Goal: Transaction & Acquisition: Subscribe to service/newsletter

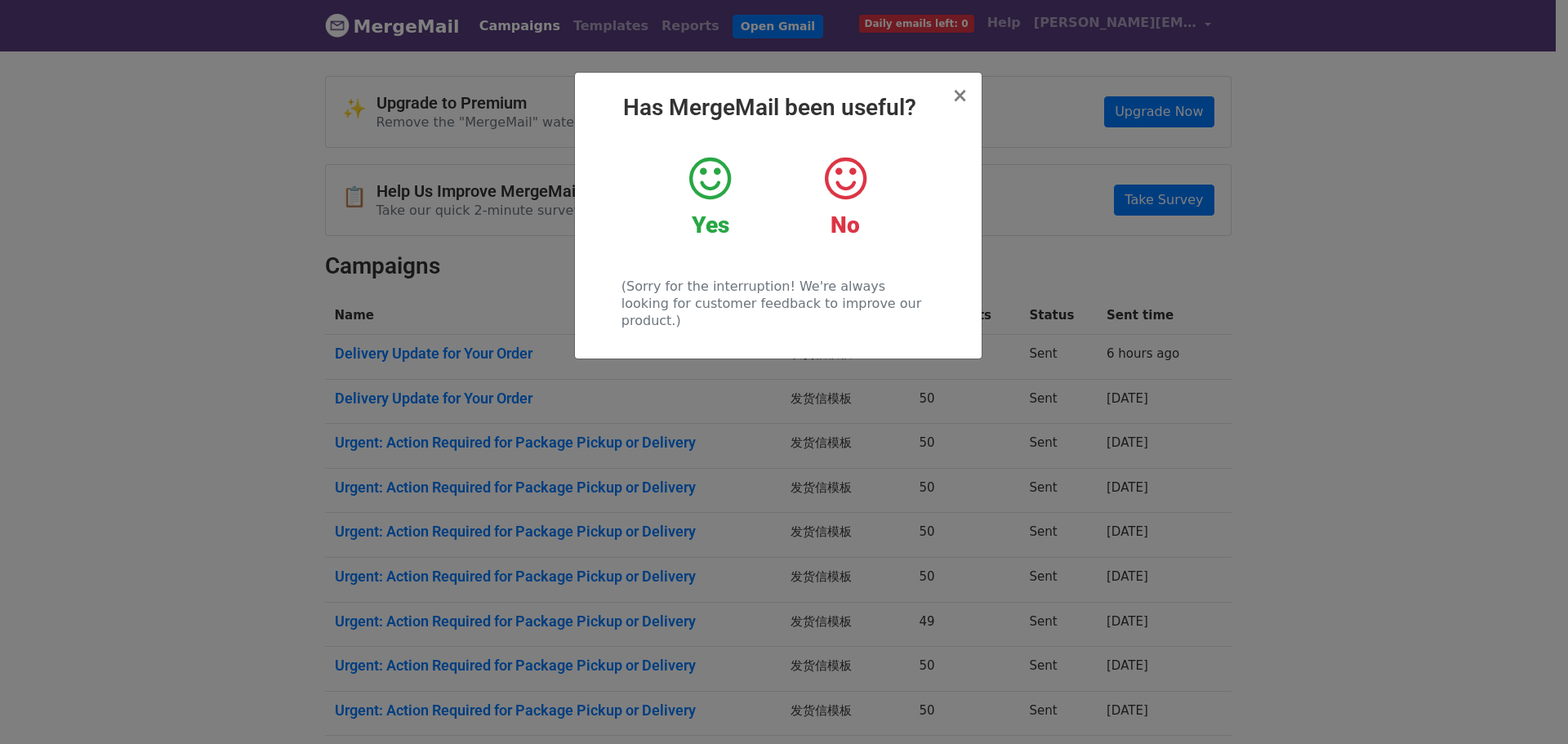
click at [711, 176] on icon at bounding box center [710, 179] width 41 height 49
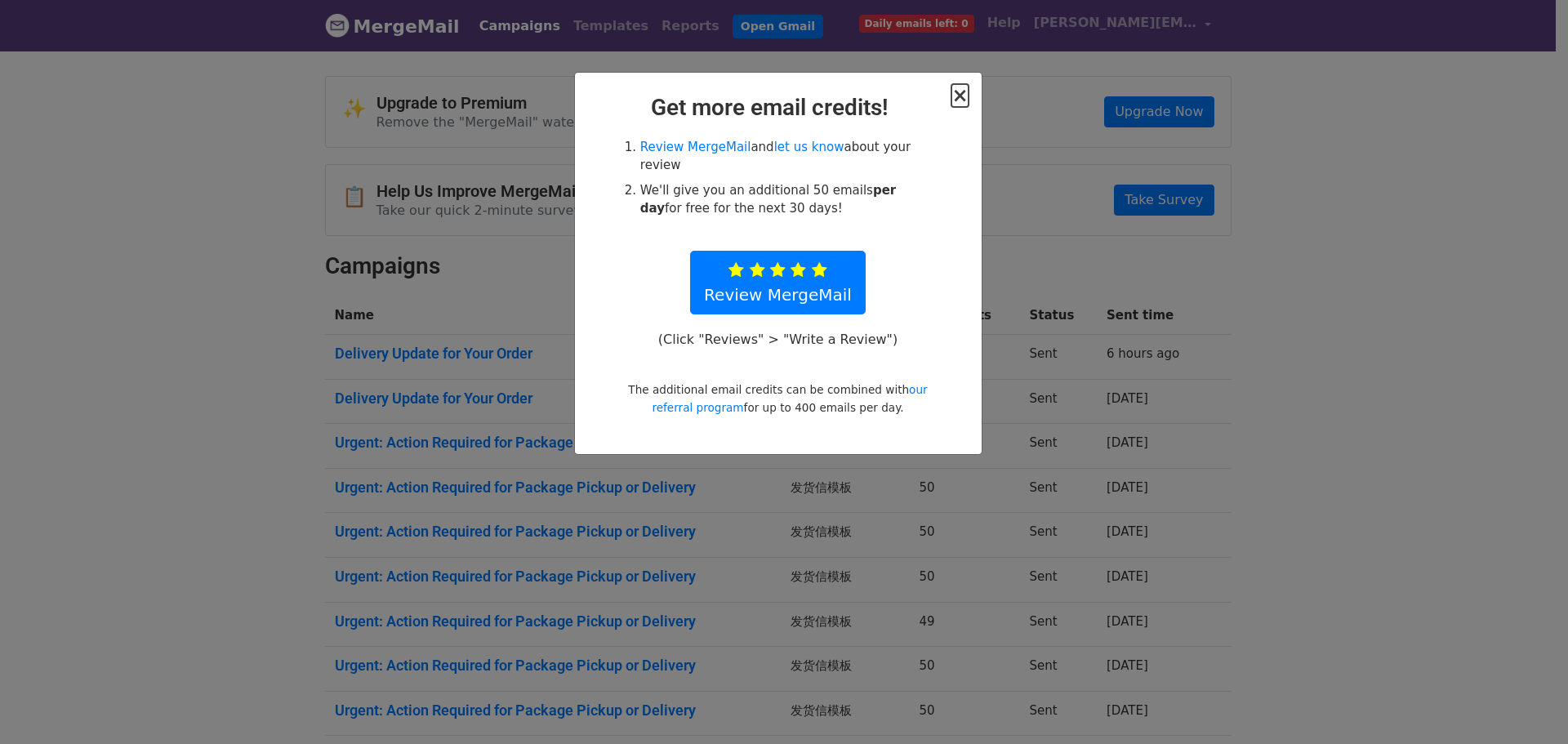
click at [957, 89] on span "×" at bounding box center [959, 95] width 16 height 22
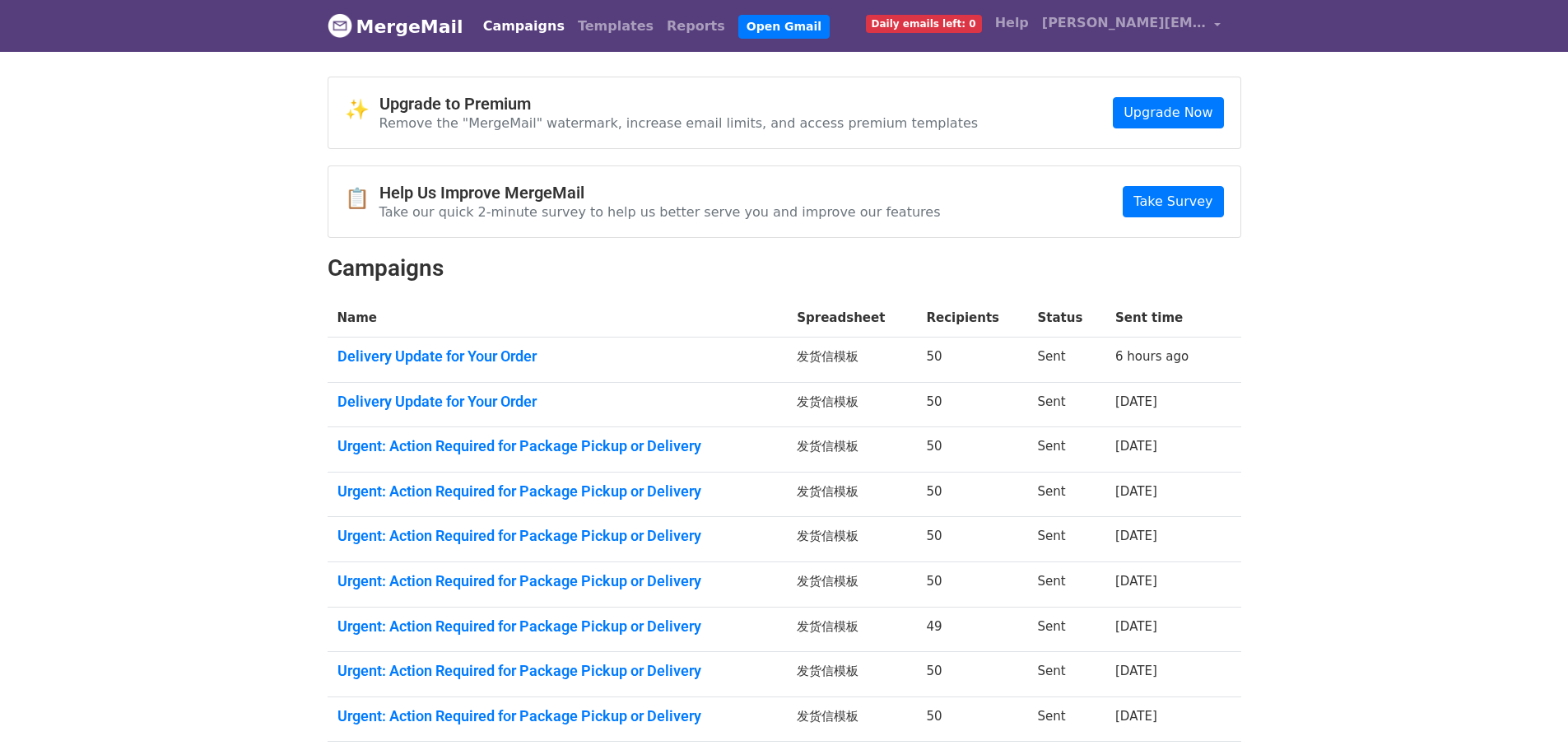
click at [982, 20] on span "Daily emails left: 0" at bounding box center [923, 23] width 116 height 18
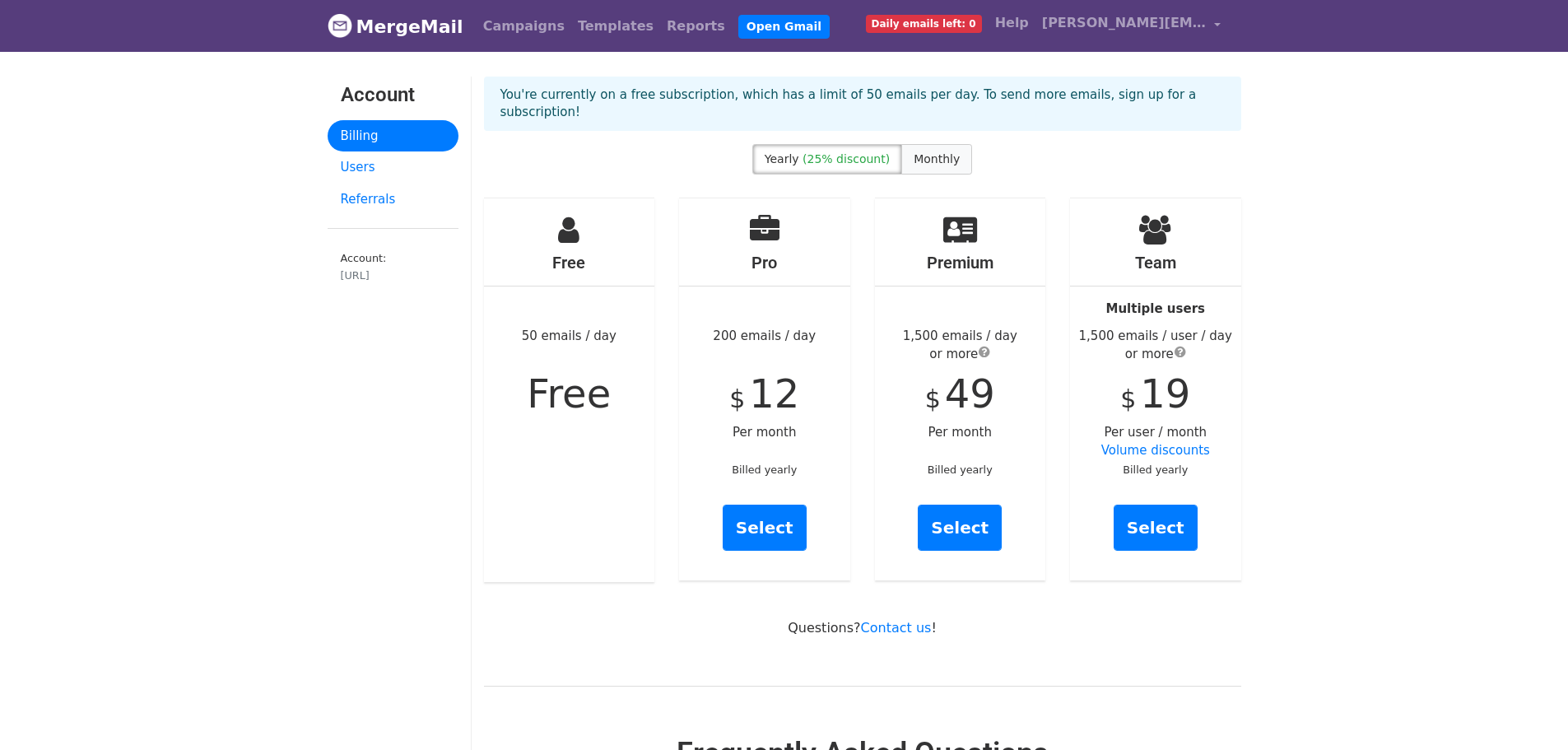
click at [936, 163] on span "Monthly" at bounding box center [936, 158] width 46 height 13
click at [826, 156] on span "(25% discount)" at bounding box center [846, 158] width 87 height 13
click at [521, 25] on link "Campaigns" at bounding box center [524, 26] width 95 height 33
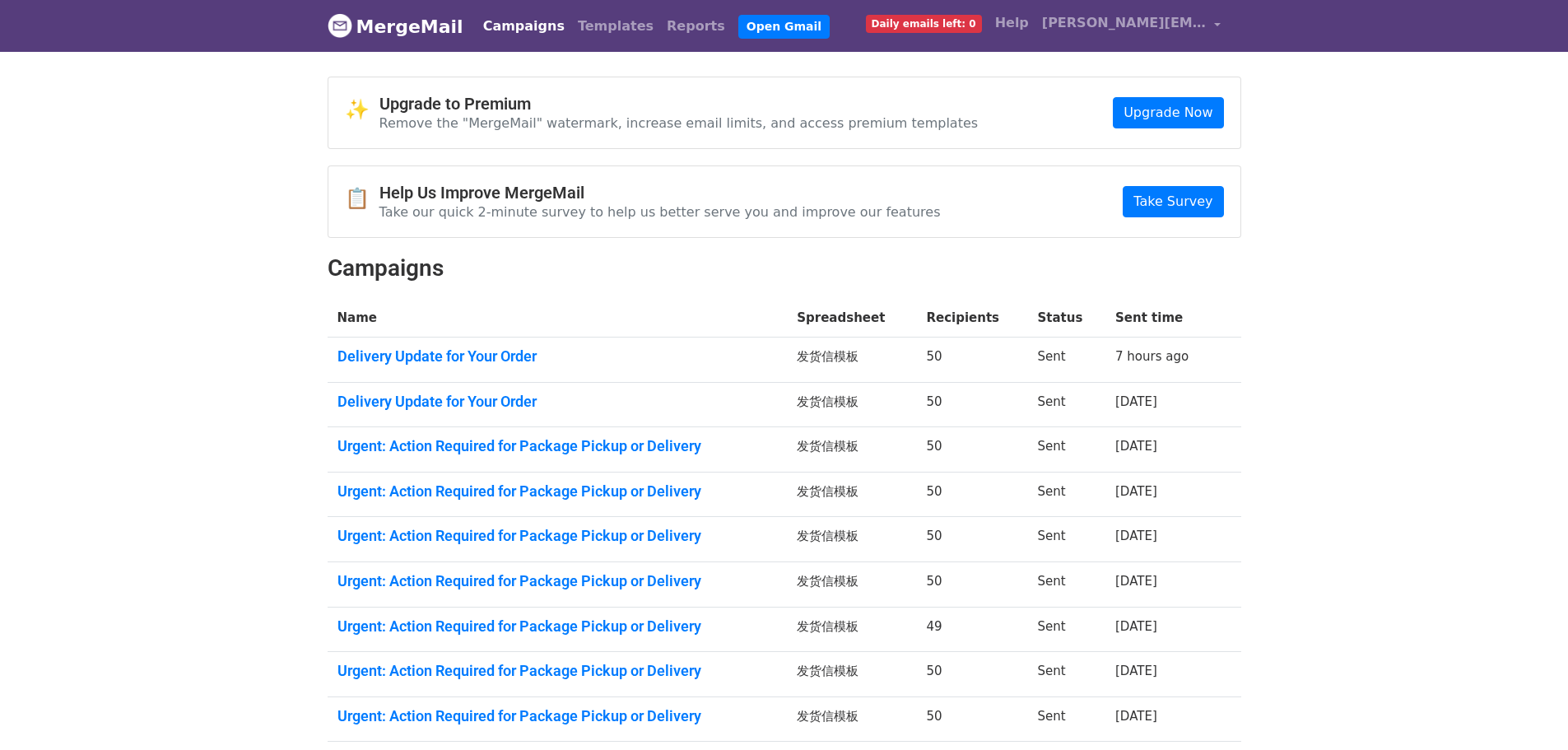
click at [0, 435] on body "MergeMail Campaigns Templates Reports Open Gmail Daily emails left: 0 Help evel…" at bounding box center [784, 447] width 1568 height 895
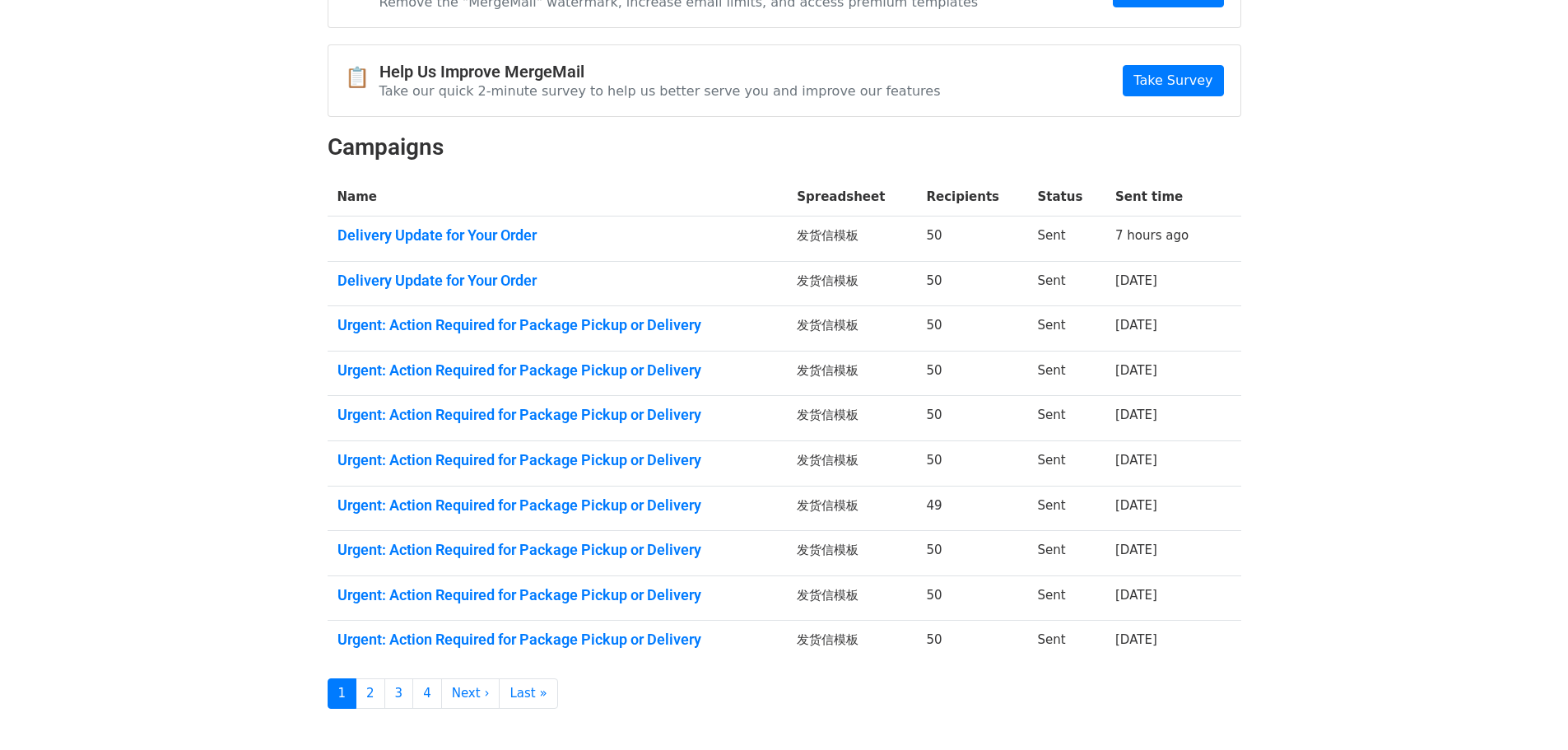
scroll to position [212, 0]
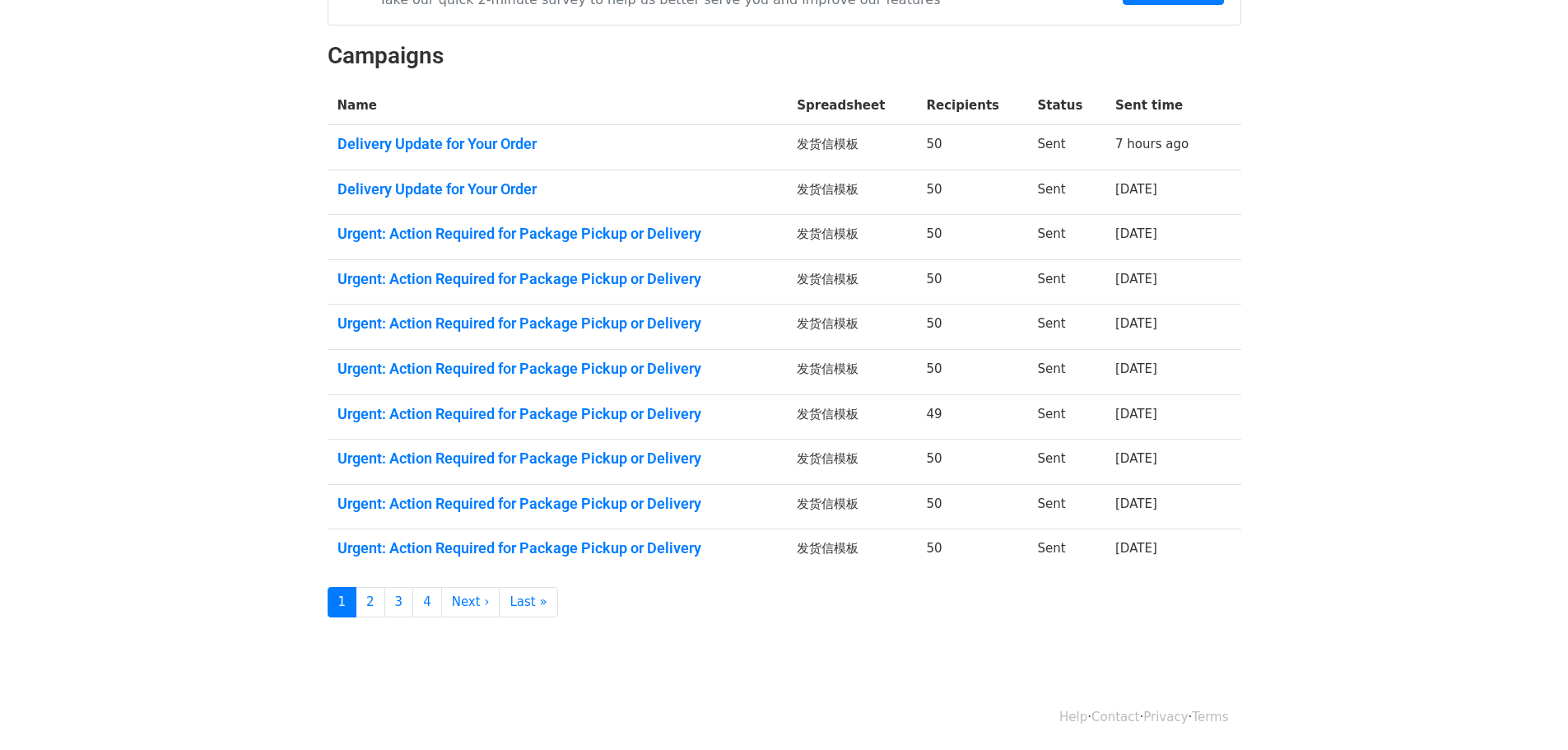
click at [0, 558] on body "MergeMail Campaigns Templates Reports Open Gmail Daily emails left: 0 Help evel…" at bounding box center [784, 235] width 1568 height 895
